Goal: Information Seeking & Learning: Learn about a topic

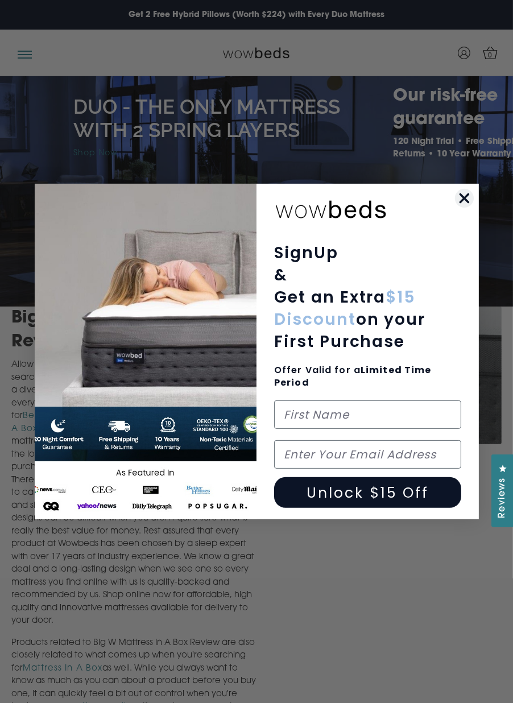
click at [230, 441] on img "POPUP Form" at bounding box center [146, 352] width 222 height 336
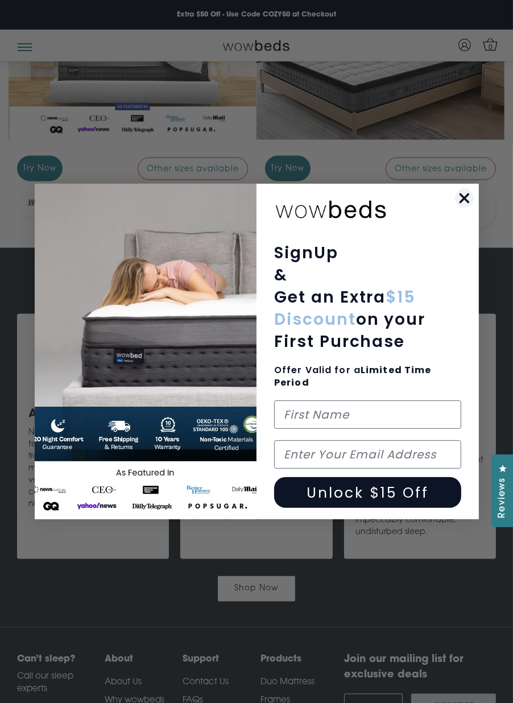
scroll to position [1300, 0]
